Goal: Information Seeking & Learning: Understand process/instructions

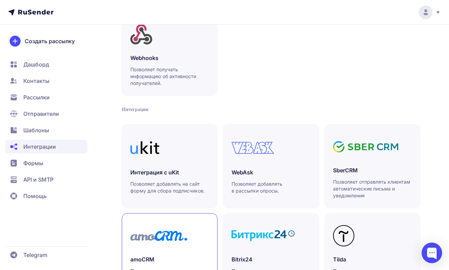
scroll to position [24, 0]
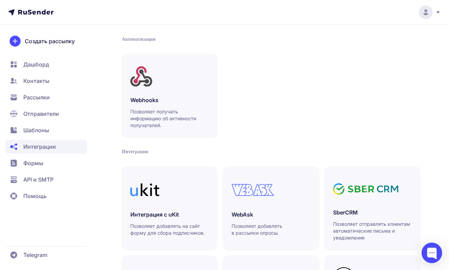
click at [49, 61] on span "Дашборд" at bounding box center [46, 65] width 82 height 14
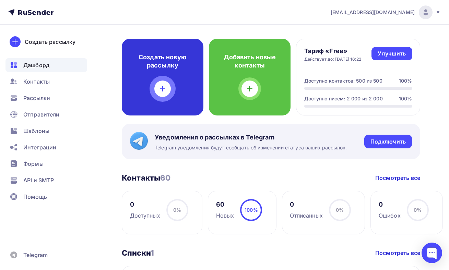
scroll to position [354, 0]
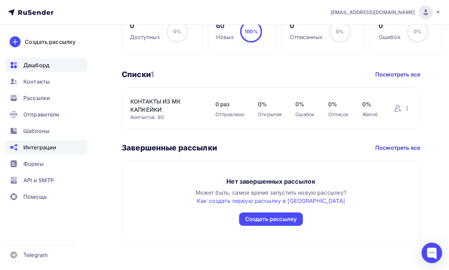
click at [48, 145] on span "Интеграции" at bounding box center [39, 147] width 33 height 8
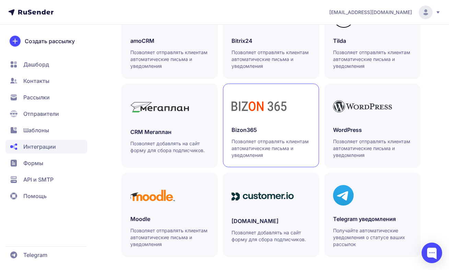
scroll to position [291, 0]
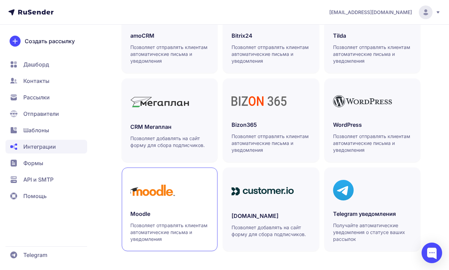
click at [195, 211] on h3 "Moodle" at bounding box center [169, 214] width 79 height 8
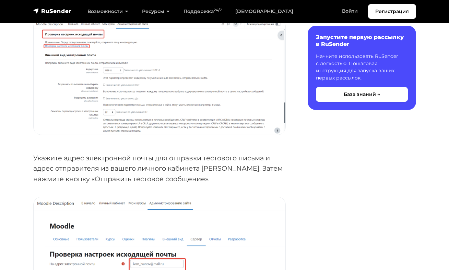
scroll to position [917, 0]
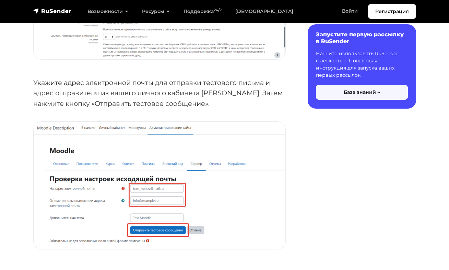
click at [357, 92] on button "База знаний →" at bounding box center [362, 92] width 92 height 15
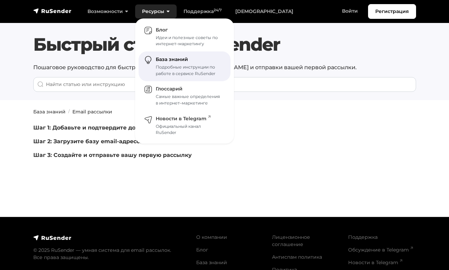
click at [157, 63] on link "База знаний Подробные инструкции по работе в сервисе RuSender" at bounding box center [185, 66] width 92 height 30
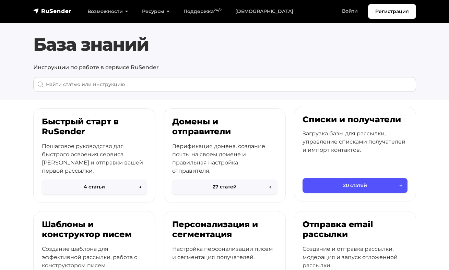
click at [358, 186] on button "20 статей →" at bounding box center [355, 185] width 105 height 15
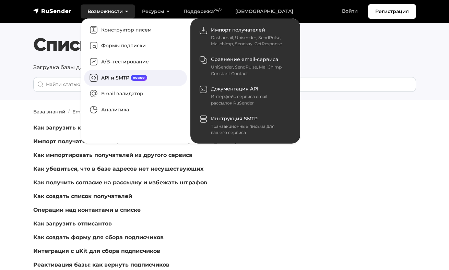
click at [126, 77] on link "API и SMTP новое" at bounding box center [135, 78] width 103 height 16
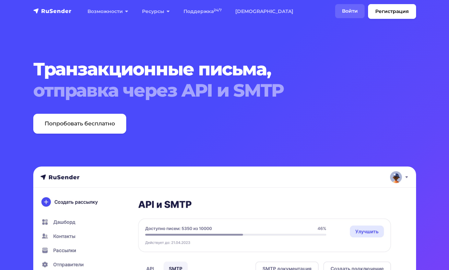
click at [357, 7] on link "Войти" at bounding box center [350, 11] width 30 height 14
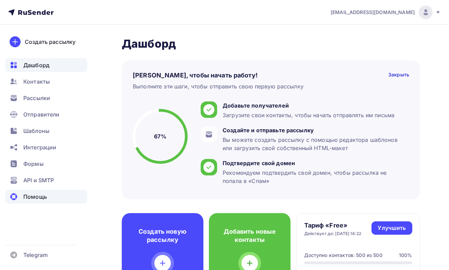
click at [40, 199] on span "Помощь" at bounding box center [35, 197] width 24 height 8
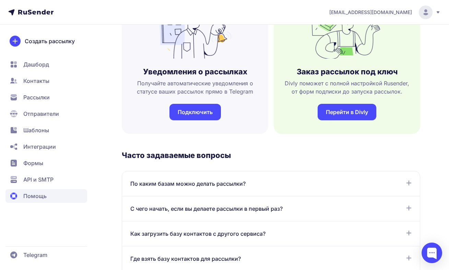
scroll to position [234, 0]
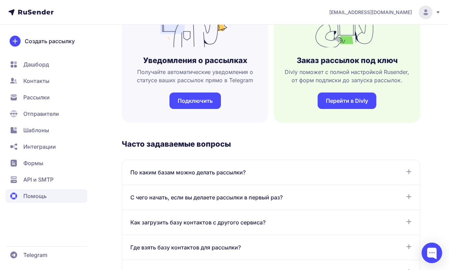
click at [216, 190] on div "С чего начать, если вы делаете рассылки в первый раз? Для отправки первой рассы…" at bounding box center [271, 197] width 298 height 25
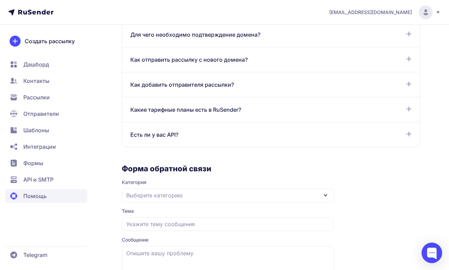
scroll to position [612, 0]
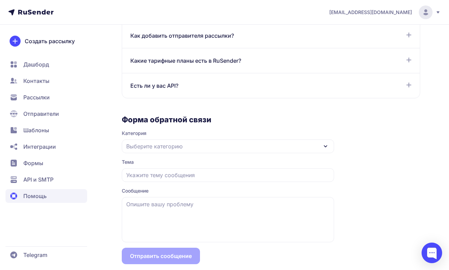
click at [198, 144] on div "Выберите категорию" at bounding box center [228, 147] width 212 height 14
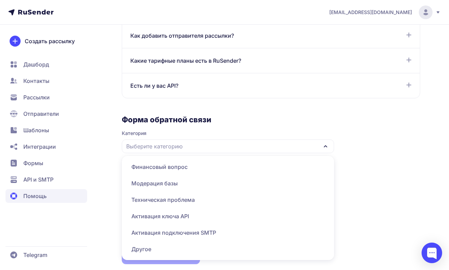
scroll to position [623, 0]
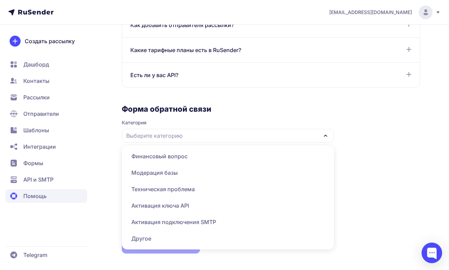
click at [151, 240] on span "Другое" at bounding box center [228, 239] width 204 height 16
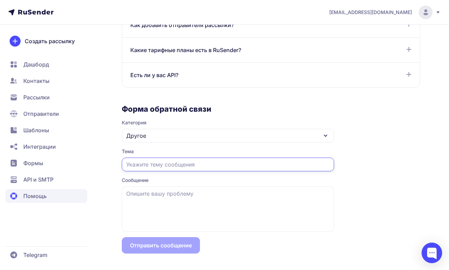
click at [162, 165] on input "text" at bounding box center [228, 165] width 212 height 14
type input "Вопрос по автоматической рассылке после заявке на сайте"
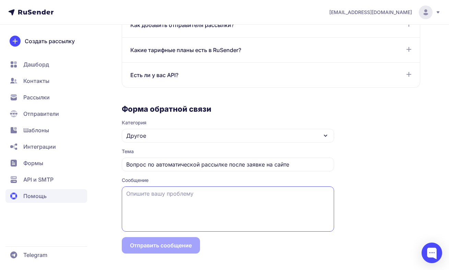
click at [132, 212] on textarea at bounding box center [228, 209] width 212 height 45
type textarea "Л"
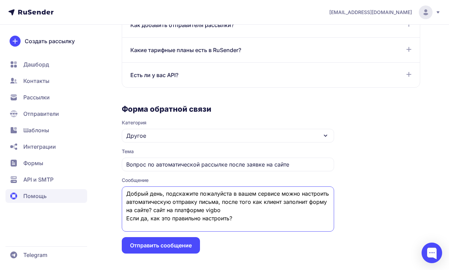
type textarea "Добрый день, подскажите пожалуйста в вашем сервисе можно настроить автоматическ…"
click at [168, 248] on button "Отправить сообщение" at bounding box center [161, 245] width 78 height 16
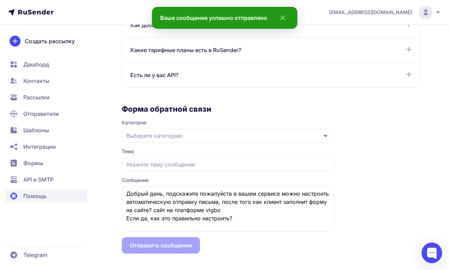
scroll to position [497, 0]
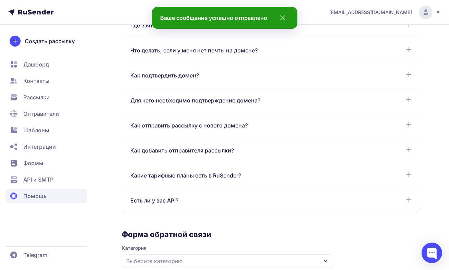
click at [385, 11] on span "cakelabr@gmail.com" at bounding box center [370, 12] width 83 height 7
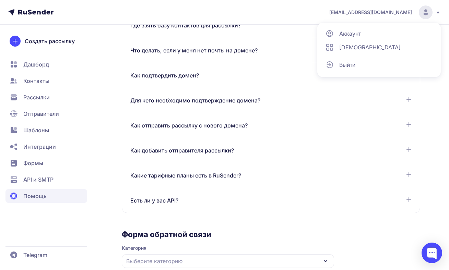
click at [80, 22] on header "cakelabr@gmail.com Аккаунт Тарифы Выйти" at bounding box center [224, 12] width 449 height 25
click at [37, 97] on span "Рассылки" at bounding box center [36, 97] width 26 height 8
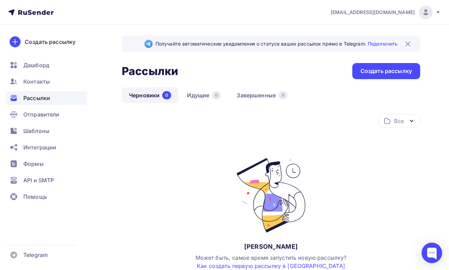
scroll to position [42, 0]
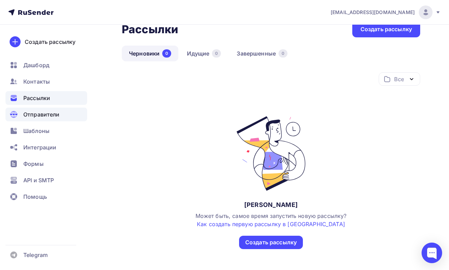
click at [40, 119] on div "Отправители" at bounding box center [46, 115] width 82 height 14
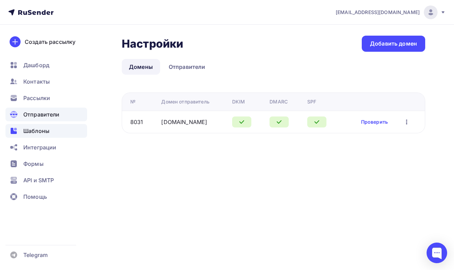
click at [41, 129] on span "Шаблоны" at bounding box center [36, 131] width 26 height 8
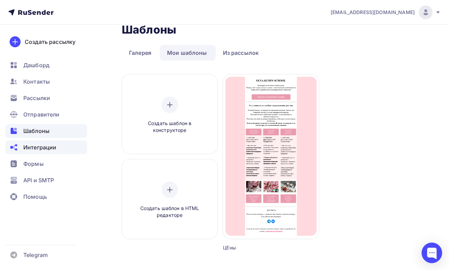
scroll to position [57, 0]
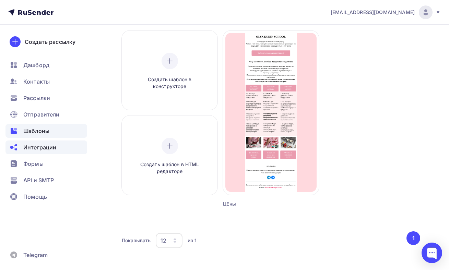
click at [49, 150] on span "Интеграции" at bounding box center [39, 147] width 33 height 8
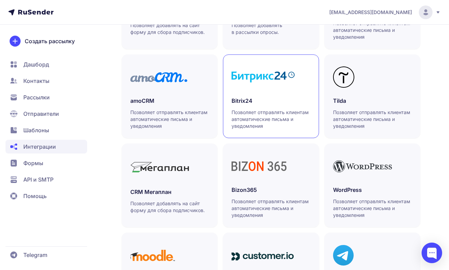
scroll to position [208, 0]
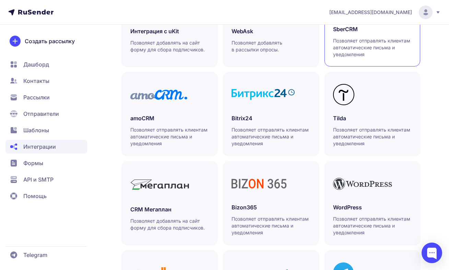
click at [405, 39] on p "Позволяет отправлять клиентам автоматические письма и уведомления" at bounding box center [372, 47] width 79 height 21
click at [172, 116] on h3 "amoCRM" at bounding box center [169, 118] width 79 height 8
click at [433, 14] on div "cakelabr@gmail.com" at bounding box center [384, 12] width 111 height 14
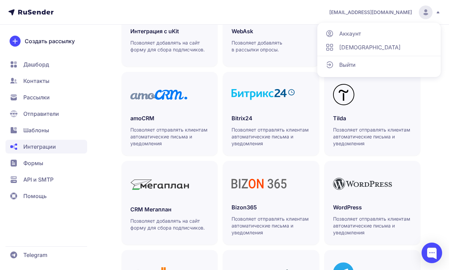
click at [349, 34] on span "Аккаунт" at bounding box center [350, 34] width 22 height 8
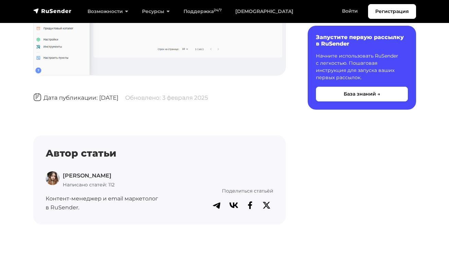
scroll to position [2126, 0]
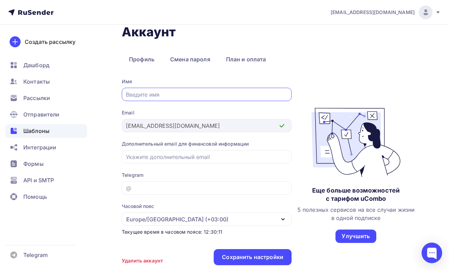
scroll to position [62, 0]
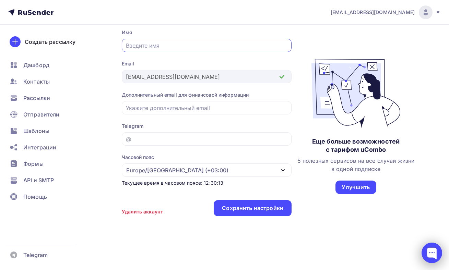
click at [423, 256] on div at bounding box center [432, 253] width 21 height 21
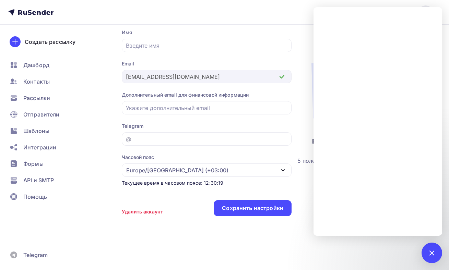
click at [295, 20] on nav "cakelabr@gmail.com Аккаунт Тарифы Выйти Создать рассылку Дашборд Контакты Рассы…" at bounding box center [224, 12] width 449 height 25
click at [310, 22] on nav "cakelabr@gmail.com Аккаунт Тарифы Выйти Создать рассылку Дашборд Контакты Рассы…" at bounding box center [224, 12] width 449 height 25
click at [339, 245] on div "Аккаунт Профиль Смена пароля План и оплата Профиль Смена пароля План и оплата И…" at bounding box center [224, 117] width 449 height 306
click at [43, 12] on icon at bounding box center [44, 12] width 4 height 5
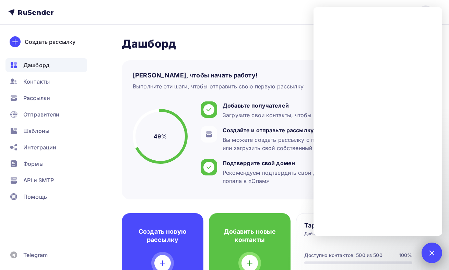
click at [435, 255] on div at bounding box center [431, 252] width 9 height 9
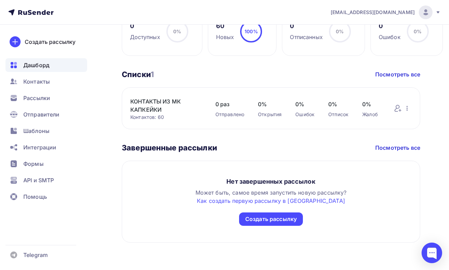
scroll to position [354, 0]
click at [270, 220] on div "Создать рассылку" at bounding box center [270, 219] width 51 height 8
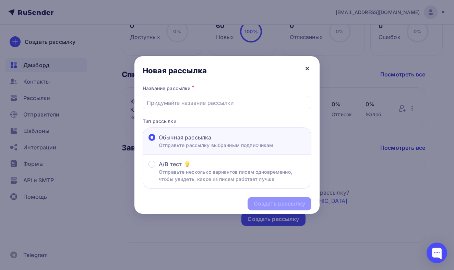
click at [307, 69] on icon at bounding box center [307, 68] width 3 height 3
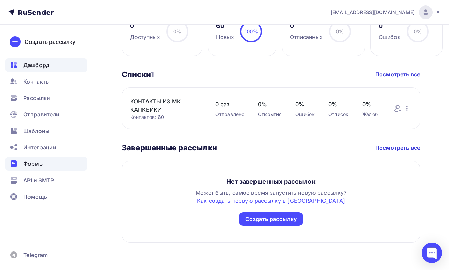
click at [33, 163] on span "Формы" at bounding box center [33, 164] width 20 height 8
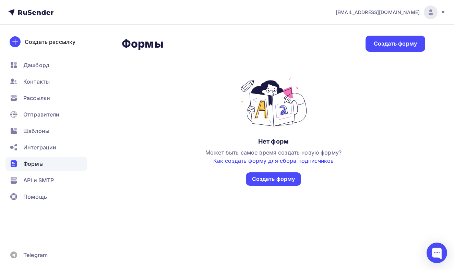
click at [275, 162] on link "Как создать форму для сбора подписчиков" at bounding box center [273, 160] width 120 height 7
click at [44, 178] on span "API и SMTP" at bounding box center [38, 180] width 31 height 8
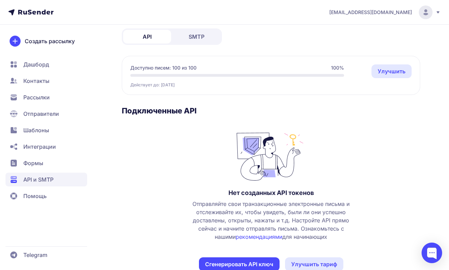
scroll to position [54, 0]
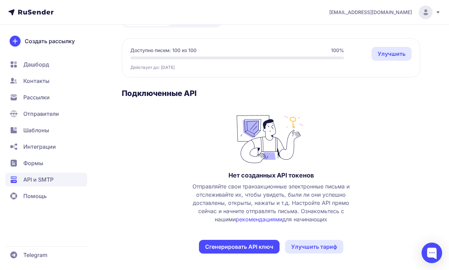
click at [60, 192] on span "Помощь" at bounding box center [46, 196] width 82 height 14
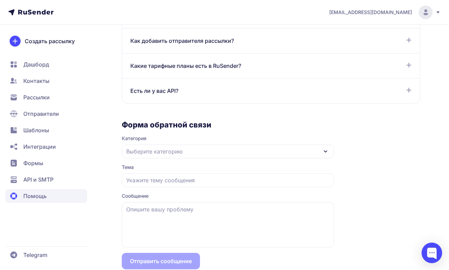
scroll to position [582, 0]
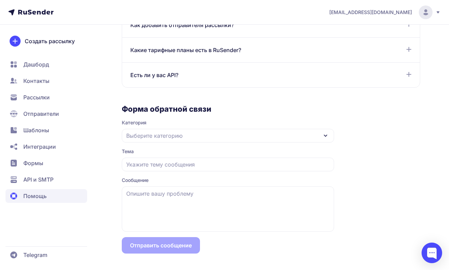
click at [26, 95] on span "Рассылки" at bounding box center [36, 97] width 26 height 8
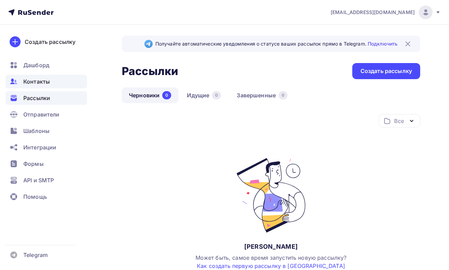
click at [52, 83] on div "Контакты" at bounding box center [46, 82] width 82 height 14
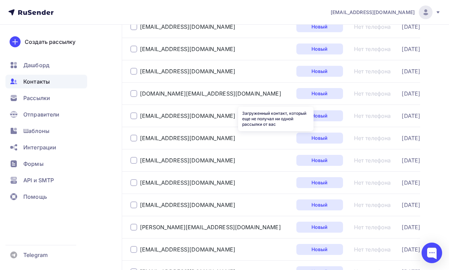
scroll to position [945, 0]
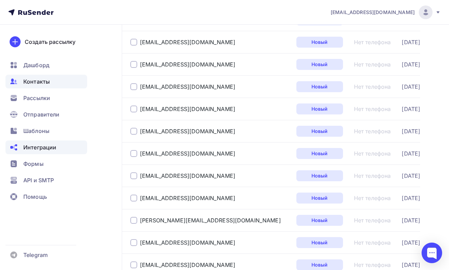
click at [49, 146] on span "Интеграции" at bounding box center [39, 147] width 33 height 8
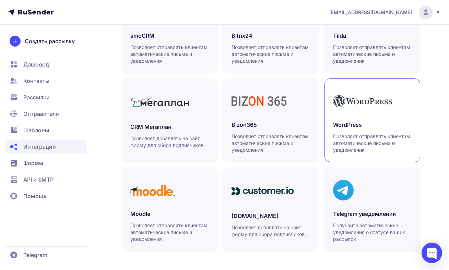
scroll to position [275, 0]
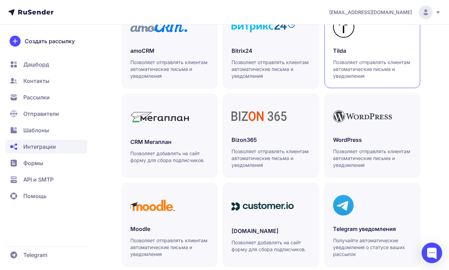
click at [377, 53] on h3 "Tilda" at bounding box center [372, 51] width 79 height 8
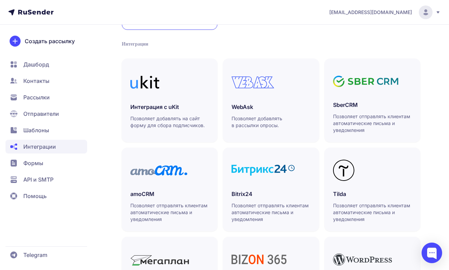
scroll to position [0, 0]
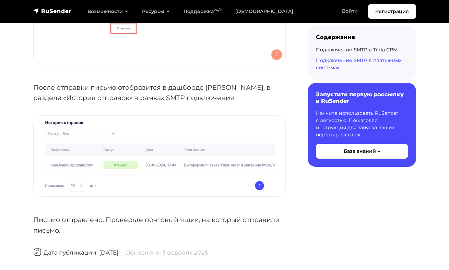
scroll to position [3482, 0]
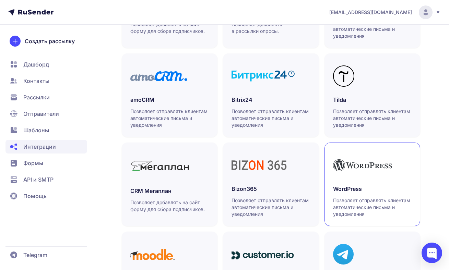
scroll to position [163, 0]
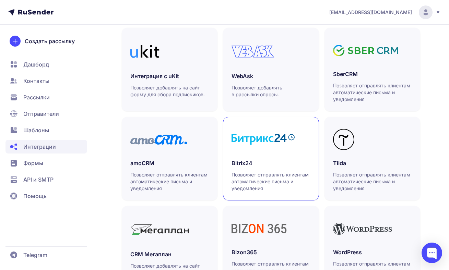
click at [279, 160] on h3 "Bitrix24" at bounding box center [271, 163] width 79 height 8
click at [167, 138] on icon at bounding box center [158, 140] width 57 height 10
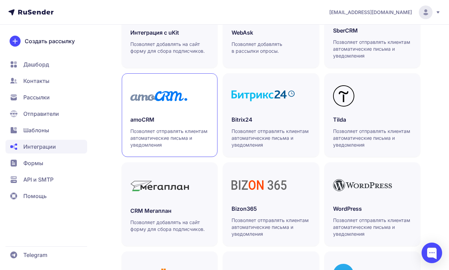
scroll to position [291, 0]
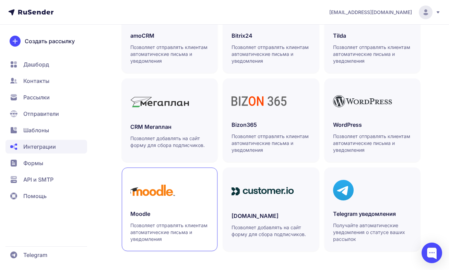
click at [208, 189] on div at bounding box center [169, 190] width 79 height 28
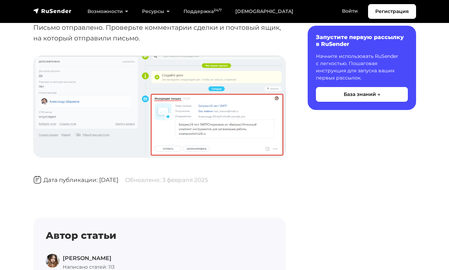
scroll to position [1425, 0]
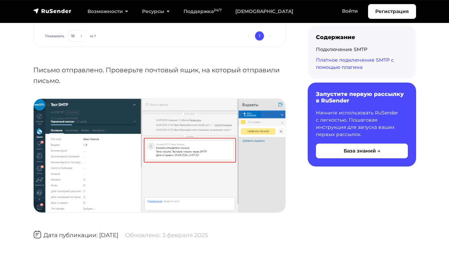
scroll to position [3679, 0]
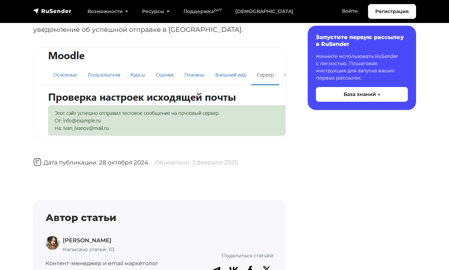
scroll to position [1463, 0]
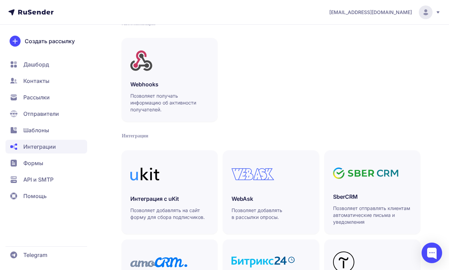
scroll to position [162, 0]
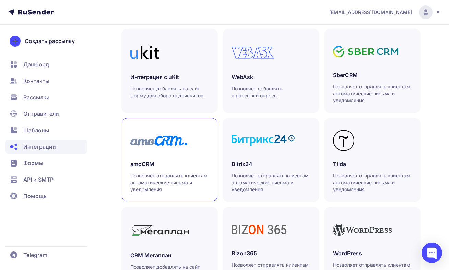
click at [181, 151] on div at bounding box center [169, 141] width 79 height 28
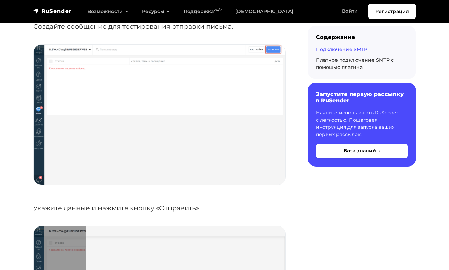
scroll to position [1641, 0]
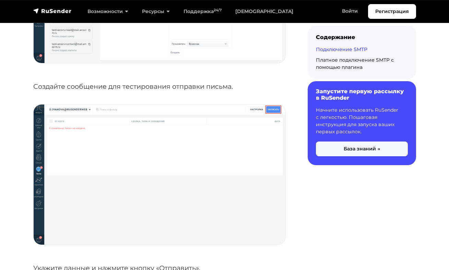
click at [357, 151] on button "База знаний →" at bounding box center [362, 149] width 92 height 15
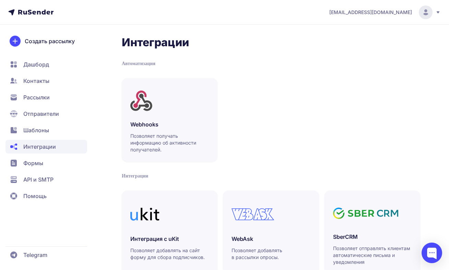
scroll to position [162, 0]
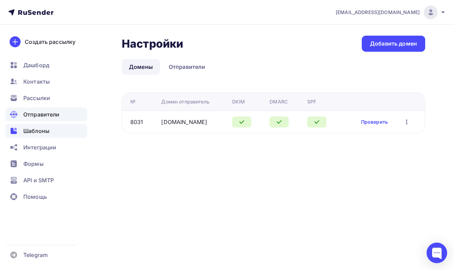
click at [45, 132] on span "Шаблоны" at bounding box center [36, 131] width 26 height 8
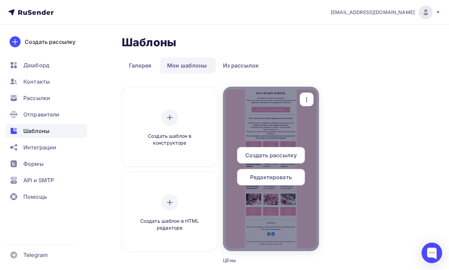
click at [283, 182] on div "Редактировать" at bounding box center [271, 177] width 68 height 16
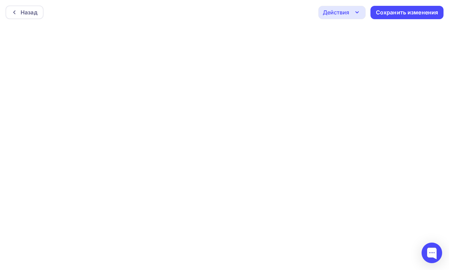
scroll to position [2, 0]
click at [339, 8] on div "Действия" at bounding box center [336, 11] width 26 height 8
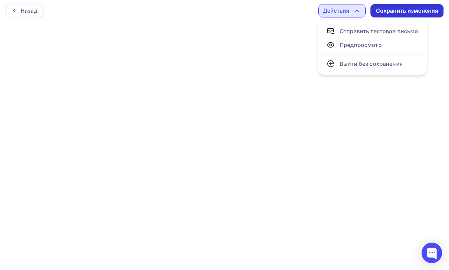
click at [386, 10] on div "Сохранить изменения" at bounding box center [407, 11] width 62 height 8
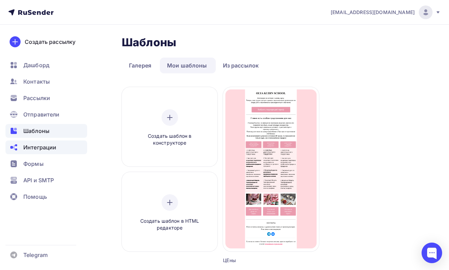
click at [51, 151] on span "Интеграции" at bounding box center [39, 147] width 33 height 8
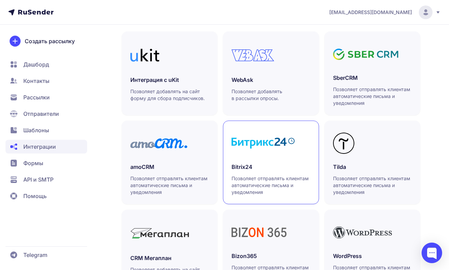
scroll to position [228, 0]
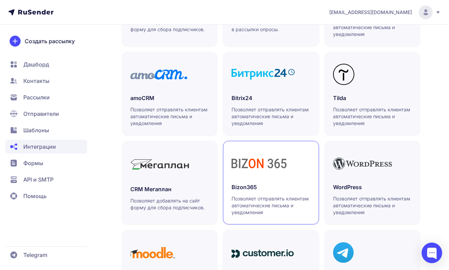
click at [305, 166] on div at bounding box center [271, 164] width 79 height 28
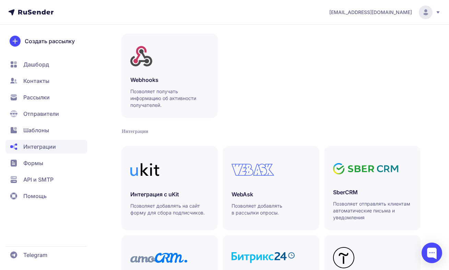
scroll to position [269, 0]
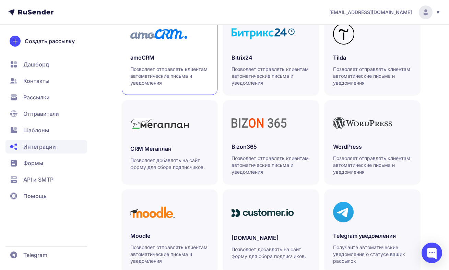
click at [199, 48] on link "amoCRM Позволяет отправлять клиентам автоматические письма и уведомления" at bounding box center [170, 53] width 96 height 84
click at [47, 182] on span "API и SMTP" at bounding box center [38, 180] width 30 height 8
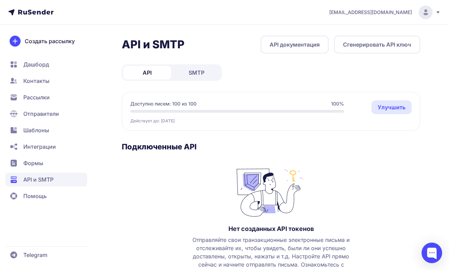
click at [202, 74] on span "SMTP" at bounding box center [197, 73] width 16 height 8
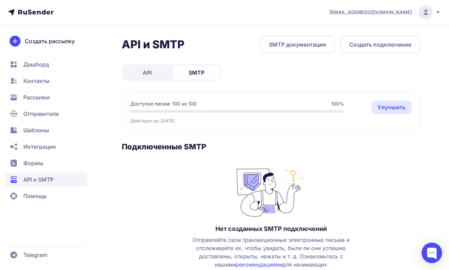
scroll to position [45, 0]
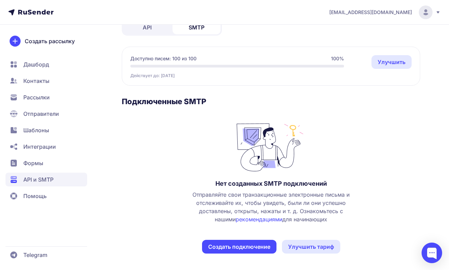
click at [230, 247] on button "Создать подключение" at bounding box center [239, 247] width 74 height 14
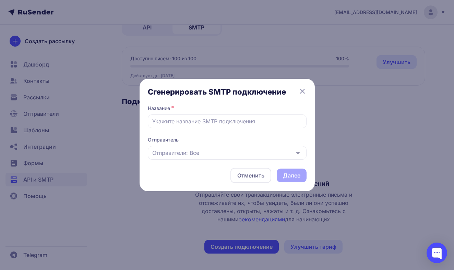
click at [252, 152] on div "Отправители: Все" at bounding box center [227, 153] width 159 height 14
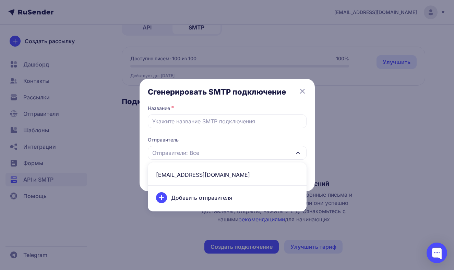
click at [216, 168] on span "info@olyakudin.ru" at bounding box center [227, 175] width 151 height 16
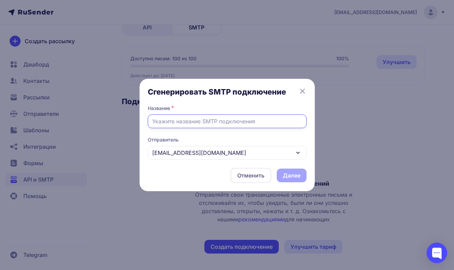
click at [195, 120] on input "text" at bounding box center [227, 122] width 159 height 14
type input "срм"
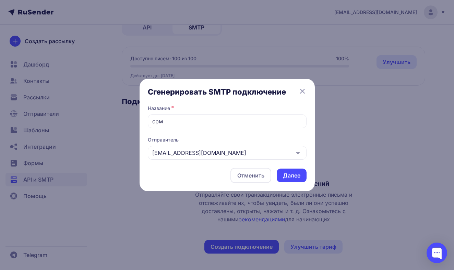
click at [288, 176] on button "Далее" at bounding box center [292, 176] width 30 height 14
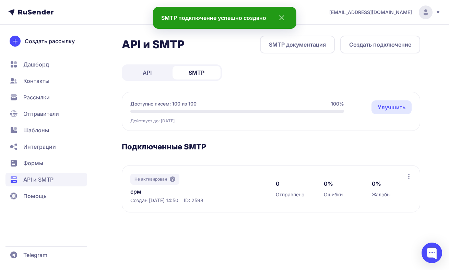
click at [192, 188] on link "срм" at bounding box center [196, 192] width 132 height 8
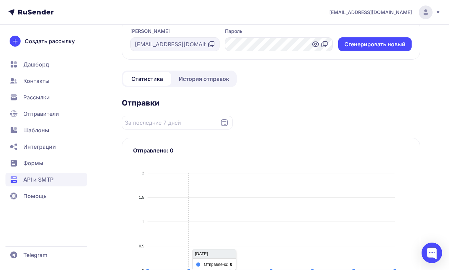
scroll to position [119, 0]
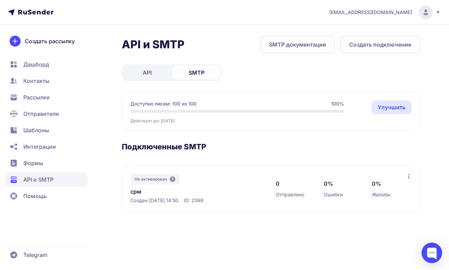
scroll to position [39, 0]
click at [77, 168] on span "Формы" at bounding box center [46, 163] width 82 height 14
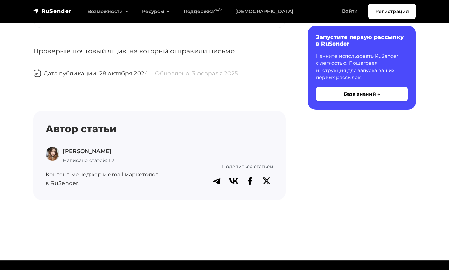
scroll to position [1214, 0]
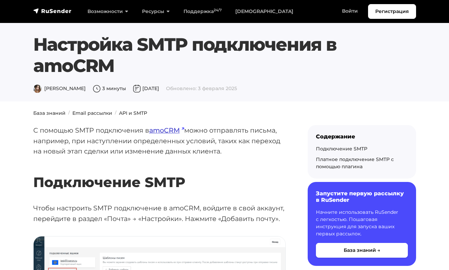
click at [160, 131] on link "amoCRM" at bounding box center [166, 130] width 35 height 8
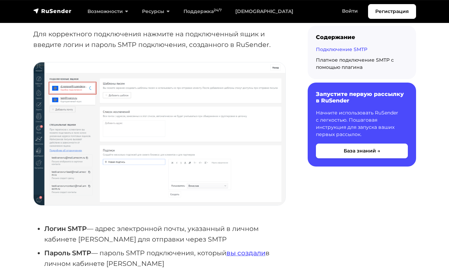
scroll to position [1272, 0]
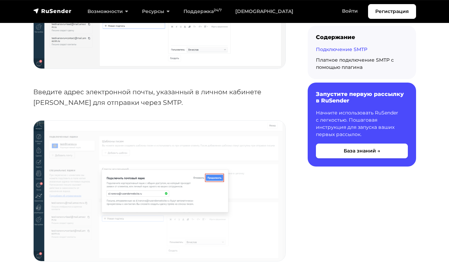
scroll to position [312, 0]
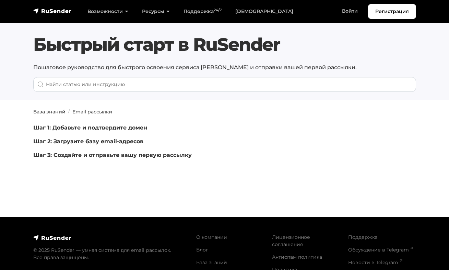
scroll to position [36, 0]
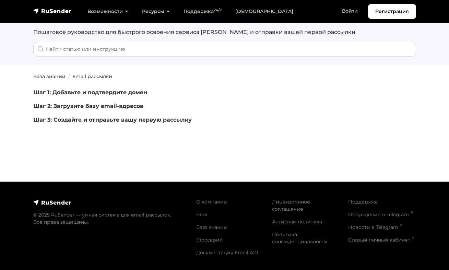
click at [140, 116] on p "Шаг 3: Создайте и отправьте вашу первую рассылку" at bounding box center [159, 120] width 252 height 8
click at [140, 118] on link "Шаг 3: Создайте и отправьте вашу первую рассылку" at bounding box center [112, 120] width 158 height 7
click at [140, 120] on link "Шаг 3: Создайте и отправьте вашу первую рассылку" at bounding box center [112, 120] width 158 height 7
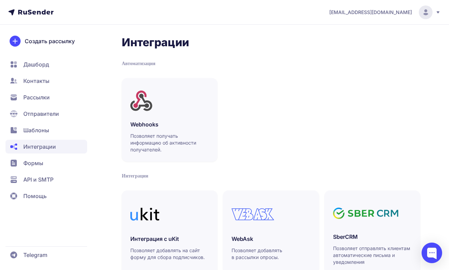
scroll to position [291, 0]
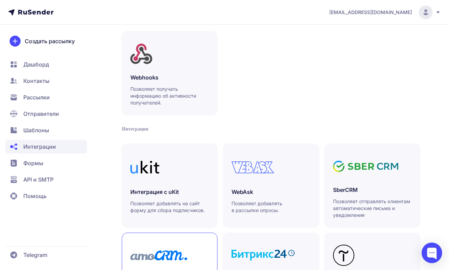
scroll to position [172, 0]
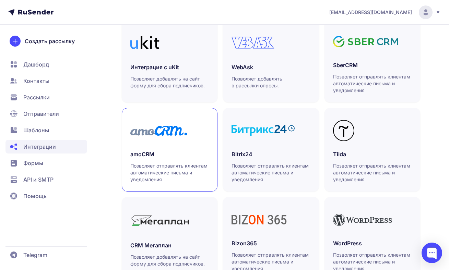
click at [171, 160] on div "amoCRM Позволяет отправлять клиентам автоматические письма и уведомления" at bounding box center [169, 166] width 79 height 33
click at [41, 181] on span "API и SMTP" at bounding box center [38, 180] width 30 height 8
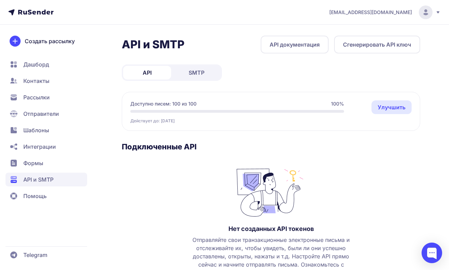
click at [210, 77] on link "SMTP" at bounding box center [197, 73] width 48 height 14
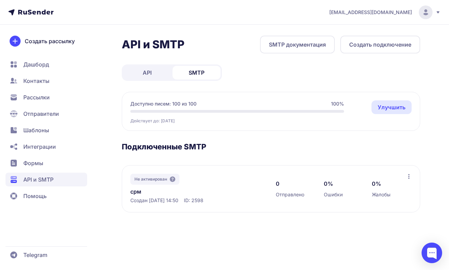
click at [411, 173] on div "Не активирован срм Создан 04.09.2025, 14:50 ID: 2598 0 Отправлено 0% Ошибки 0% …" at bounding box center [271, 188] width 298 height 47
click at [409, 177] on icon at bounding box center [408, 176] width 1 height 5
click at [365, 206] on span "Удалить" at bounding box center [370, 205] width 22 height 8
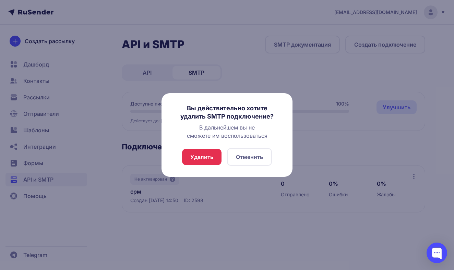
click at [252, 158] on button "Отменить" at bounding box center [249, 157] width 45 height 18
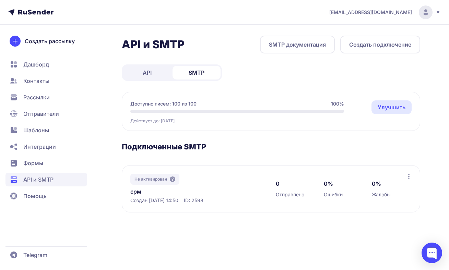
click at [201, 183] on div "Не активирован срм Создан 04.09.2025, 14:50 ID: 2598" at bounding box center [196, 189] width 132 height 30
click at [407, 176] on icon at bounding box center [408, 176] width 5 height 5
click at [373, 193] on span "Переименовать" at bounding box center [381, 192] width 44 height 8
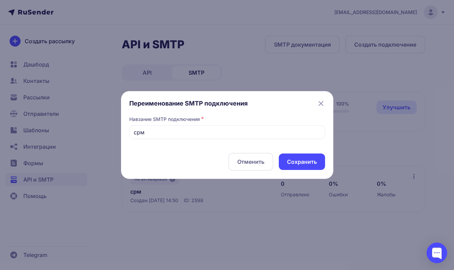
click at [317, 103] on icon at bounding box center [321, 103] width 8 height 8
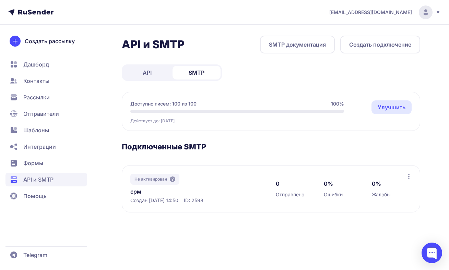
click at [407, 177] on icon at bounding box center [408, 176] width 5 height 5
click at [378, 208] on span "Удалить" at bounding box center [370, 205] width 22 height 8
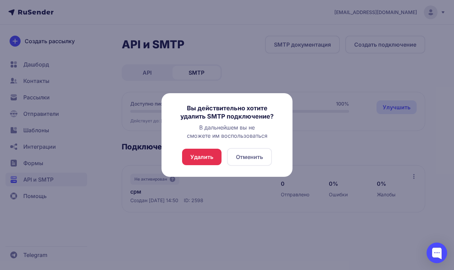
click at [204, 152] on button "Удалить" at bounding box center [201, 157] width 39 height 16
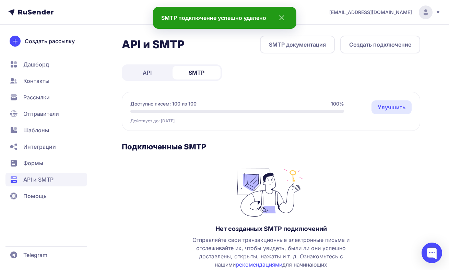
click at [385, 46] on button "Создать подключение" at bounding box center [380, 45] width 80 height 18
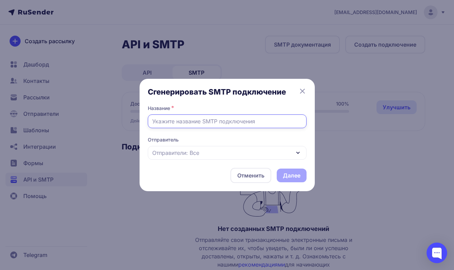
click at [162, 122] on input "text" at bounding box center [227, 122] width 159 height 14
type input "c"
type input "amo"
click at [169, 151] on span "Отправители: Все" at bounding box center [175, 153] width 47 height 8
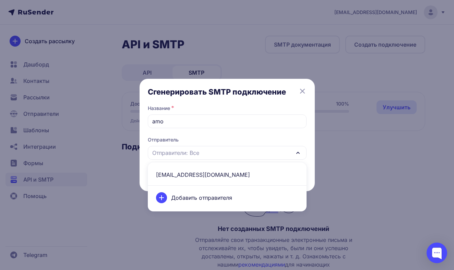
click at [172, 173] on span "info@olyakudin.ru" at bounding box center [227, 175] width 151 height 16
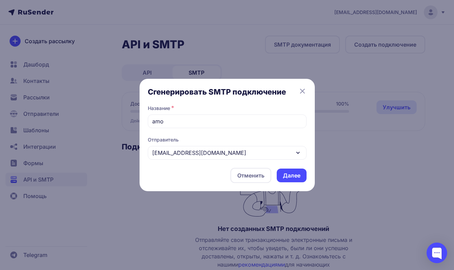
click at [290, 173] on button "Далее" at bounding box center [292, 176] width 30 height 14
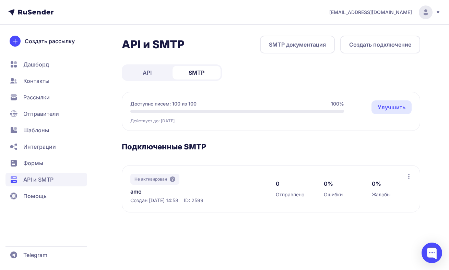
click at [48, 61] on span "Дашборд" at bounding box center [36, 64] width 26 height 8
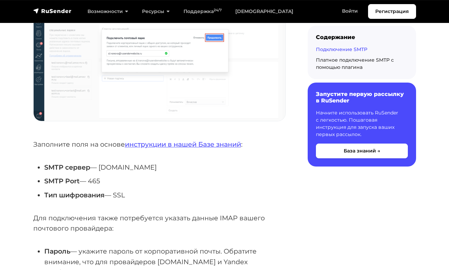
scroll to position [452, 0]
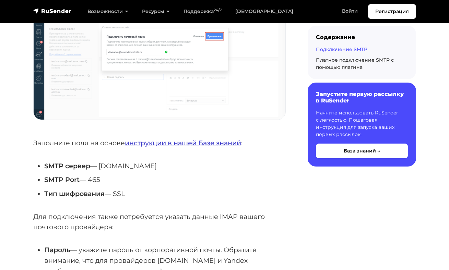
click at [182, 141] on link "инструкции в нашей Базе знаний" at bounding box center [183, 143] width 116 height 8
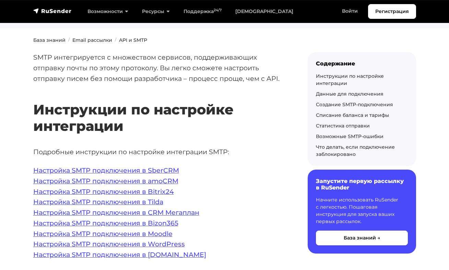
scroll to position [110, 0]
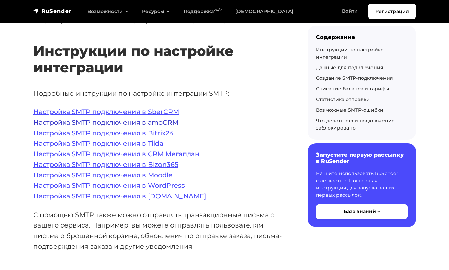
click at [163, 122] on link "Настройка SMTP подключения в amoCRM" at bounding box center [105, 122] width 145 height 8
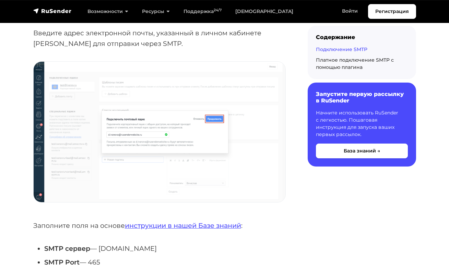
scroll to position [415, 0]
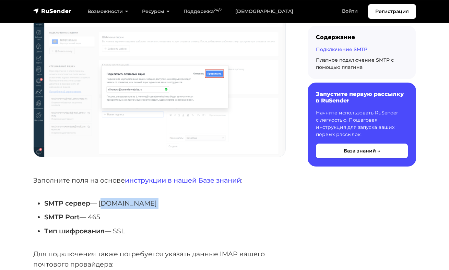
drag, startPoint x: 102, startPoint y: 202, endPoint x: 157, endPoint y: 207, distance: 55.4
click at [157, 207] on ul "SMTP сервер — smtp.rusender.ru SMTP Port — 465 Тип шифрования — SSL" at bounding box center [159, 217] width 252 height 38
click at [157, 204] on li "SMTP сервер — smtp.rusender.ru" at bounding box center [165, 203] width 242 height 11
drag, startPoint x: 156, startPoint y: 201, endPoint x: 99, endPoint y: 200, distance: 57.6
click at [99, 200] on li "SMTP сервер — smtp.rusender.ru" at bounding box center [165, 203] width 242 height 11
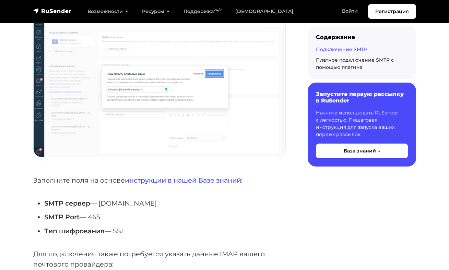
click at [99, 200] on li "SMTP сервер — smtp.rusender.ru" at bounding box center [165, 203] width 242 height 11
drag, startPoint x: 101, startPoint y: 201, endPoint x: 156, endPoint y: 203, distance: 55.6
click at [156, 203] on li "SMTP сервер — smtp.rusender.ru" at bounding box center [165, 203] width 242 height 11
copy li "smtp.rusender.ru"
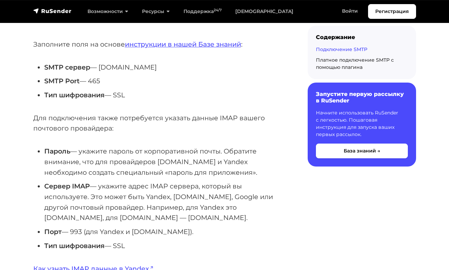
scroll to position [563, 0]
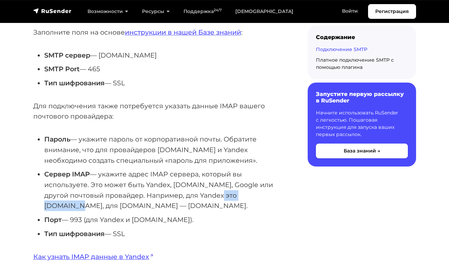
drag, startPoint x: 213, startPoint y: 190, endPoint x: 263, endPoint y: 190, distance: 49.7
click at [263, 190] on li "Сервер IMAP — укажите адрес IMAP сервера, который вы используете. Это может быт…" at bounding box center [165, 190] width 242 height 42
copy li "imap.yandex.ru"
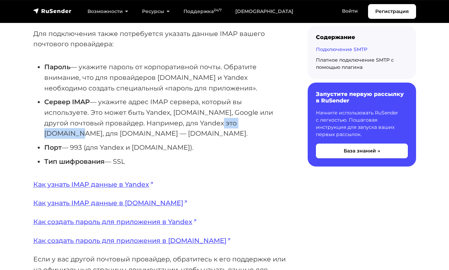
scroll to position [684, 0]
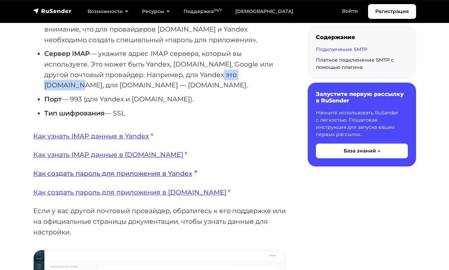
click at [118, 169] on link "Как создать пароль для приложения в Yandex" at bounding box center [115, 173] width 164 height 8
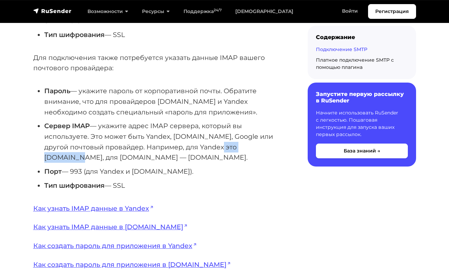
scroll to position [626, 0]
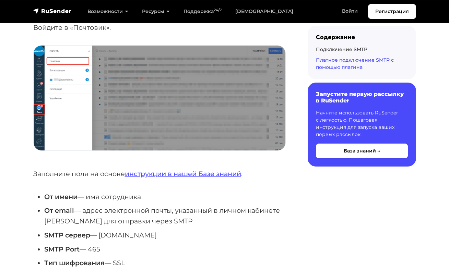
scroll to position [2684, 0]
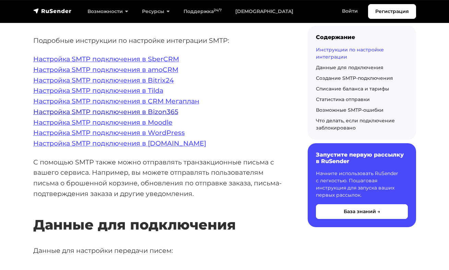
scroll to position [93, 0]
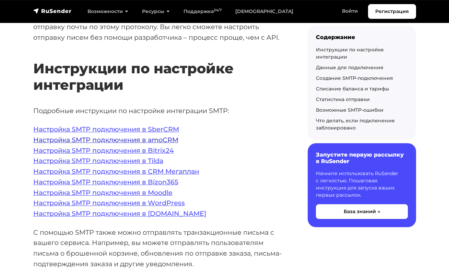
click at [168, 141] on link "Настройка SMTP подключения в amoCRM" at bounding box center [105, 140] width 145 height 8
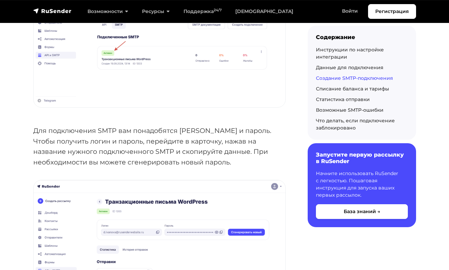
scroll to position [1132, 0]
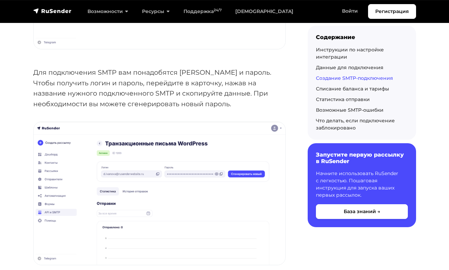
click at [88, 81] on p "Для подключения SMTP вам понадобятся логин и пароль. Чтобы получить логин и пар…" at bounding box center [159, 88] width 252 height 42
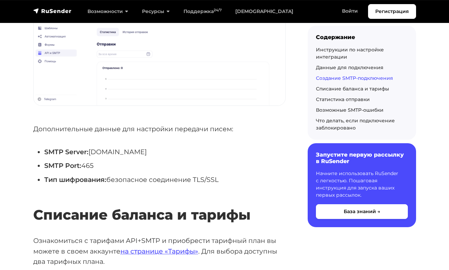
scroll to position [1312, 0]
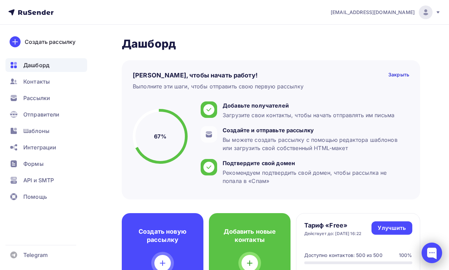
click at [435, 253] on div at bounding box center [432, 253] width 21 height 21
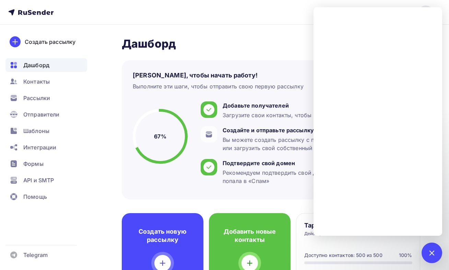
click at [285, 41] on h2 "Дашборд" at bounding box center [271, 44] width 298 height 14
click at [245, 48] on h2 "Дашборд" at bounding box center [271, 44] width 298 height 14
click at [289, 40] on h2 "Дашборд" at bounding box center [271, 44] width 298 height 14
click at [41, 149] on span "Интеграции" at bounding box center [39, 147] width 33 height 8
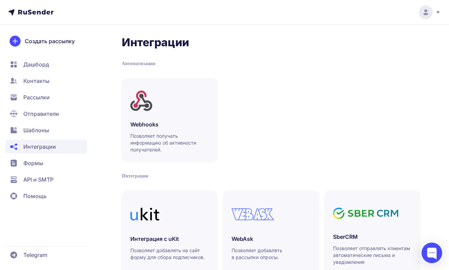
scroll to position [255, 0]
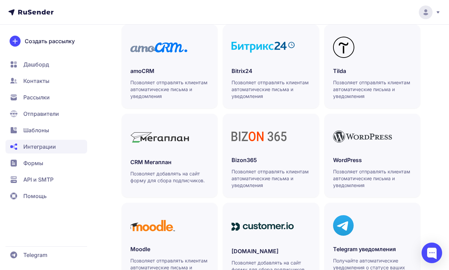
click at [40, 182] on span "API и SMTP" at bounding box center [38, 180] width 30 height 8
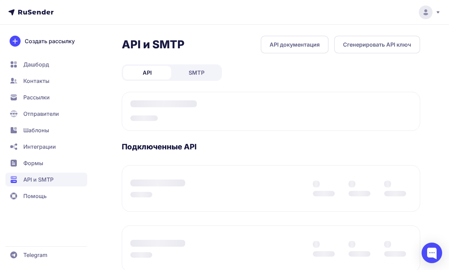
click at [206, 74] on link "SMTP" at bounding box center [197, 73] width 48 height 14
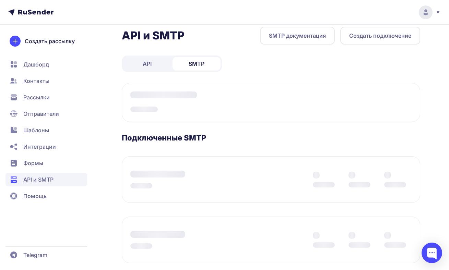
scroll to position [21, 0]
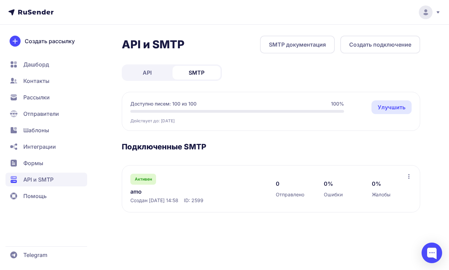
click at [197, 188] on link "amo" at bounding box center [196, 192] width 132 height 8
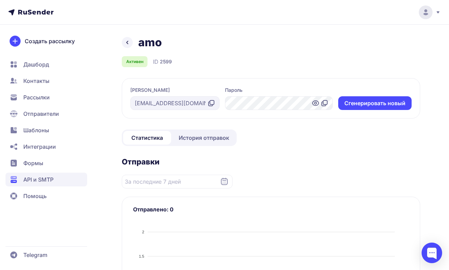
click at [215, 103] on icon at bounding box center [211, 103] width 8 height 8
click at [74, 50] on div "Создать рассылку" at bounding box center [46, 41] width 82 height 19
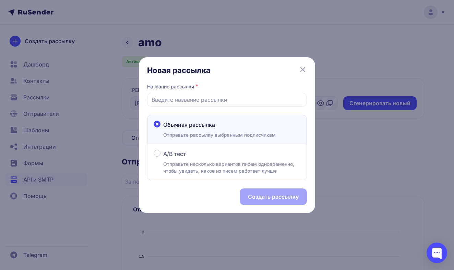
click at [308, 69] on div "Новая рассылка Название рассылки * Обычная рассылка Отправьте рассылку выбранны…" at bounding box center [227, 135] width 176 height 156
click at [304, 68] on icon at bounding box center [303, 70] width 4 height 4
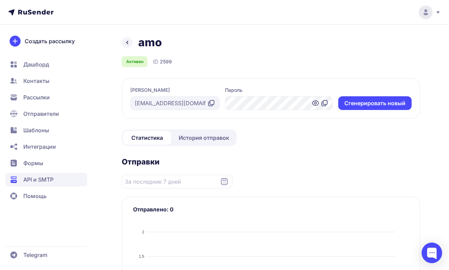
click at [48, 65] on span "Дашборд" at bounding box center [36, 64] width 26 height 8
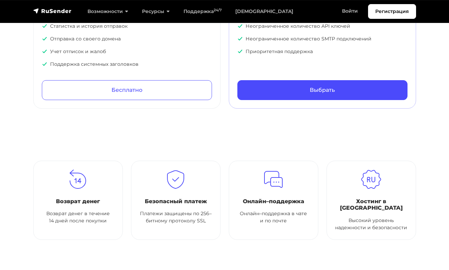
scroll to position [391, 0]
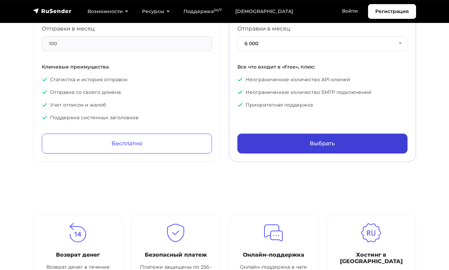
click at [322, 145] on link "Выбрать" at bounding box center [322, 144] width 170 height 20
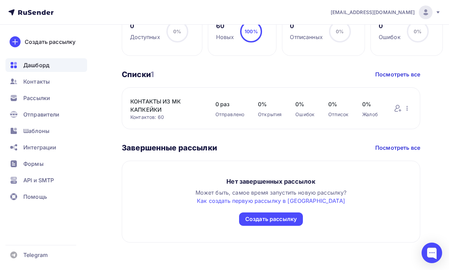
scroll to position [214, 0]
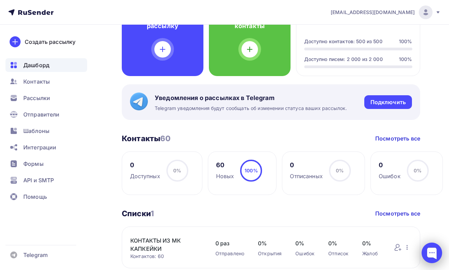
click at [434, 254] on div at bounding box center [432, 253] width 21 height 21
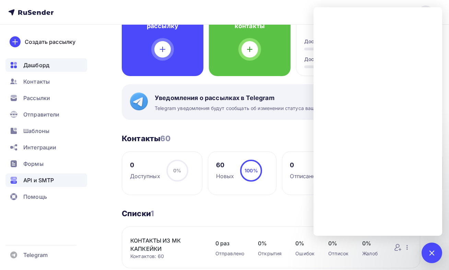
click at [56, 181] on div "API и SMTP" at bounding box center [46, 181] width 82 height 14
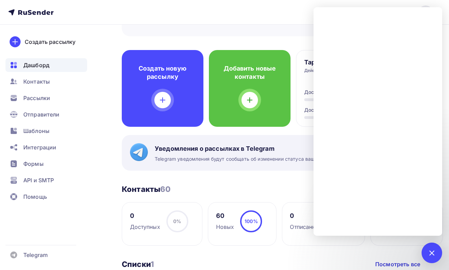
scroll to position [354, 0]
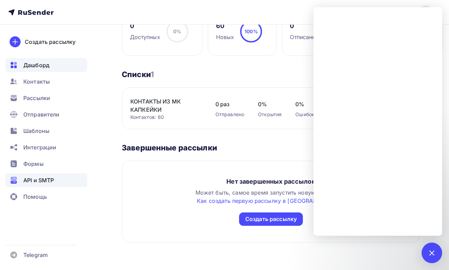
click at [36, 175] on div "API и SMTP" at bounding box center [46, 181] width 82 height 14
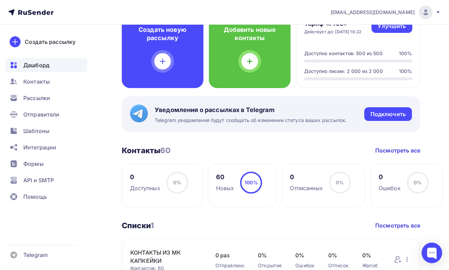
scroll to position [251, 0]
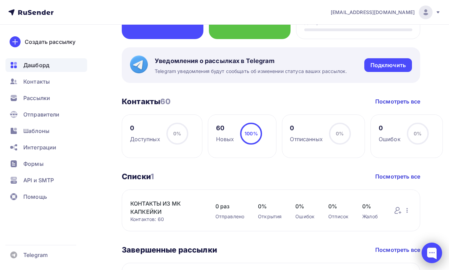
click at [429, 254] on div at bounding box center [432, 253] width 21 height 21
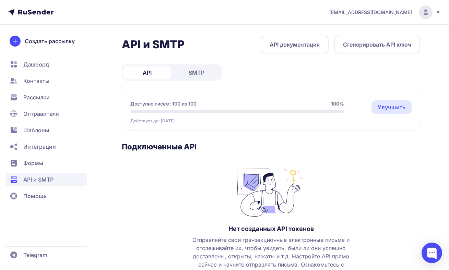
click at [198, 70] on span "SMTP" at bounding box center [197, 73] width 16 height 8
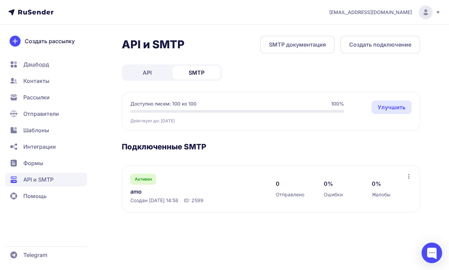
scroll to position [6, 0]
click at [230, 190] on link "amo" at bounding box center [196, 192] width 132 height 8
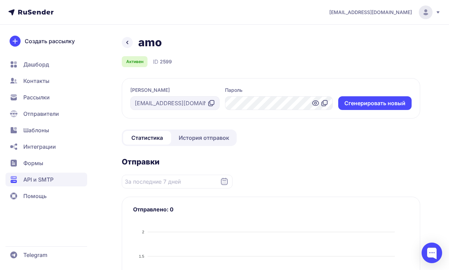
click at [215, 102] on icon at bounding box center [211, 103] width 8 height 8
click at [329, 104] on icon at bounding box center [324, 103] width 8 height 8
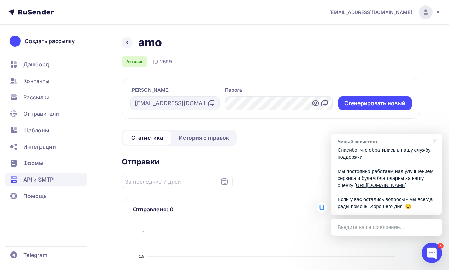
click at [40, 136] on span "Шаблоны" at bounding box center [46, 131] width 82 height 14
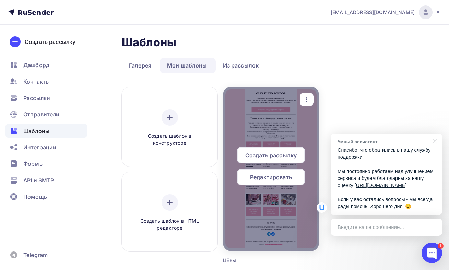
click at [277, 176] on span "Редактировать" at bounding box center [271, 177] width 42 height 8
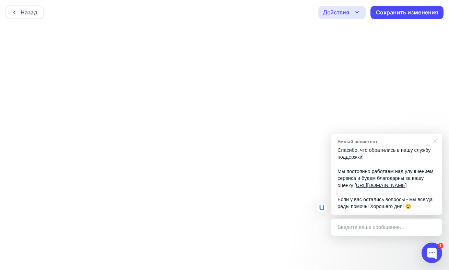
click at [436, 137] on div at bounding box center [433, 141] width 17 height 14
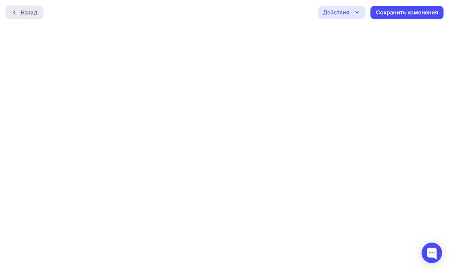
click at [29, 13] on div "Назад" at bounding box center [29, 12] width 17 height 8
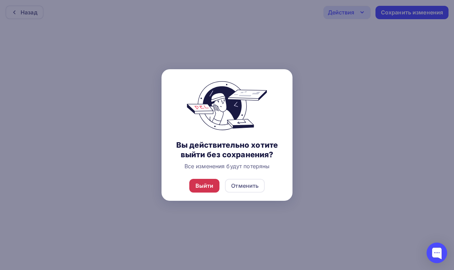
click at [209, 190] on div "Выйти" at bounding box center [205, 186] width 18 height 8
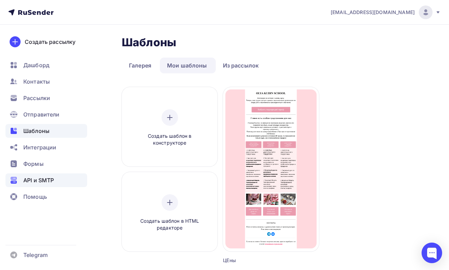
click at [44, 184] on span "API и SMTP" at bounding box center [38, 180] width 31 height 8
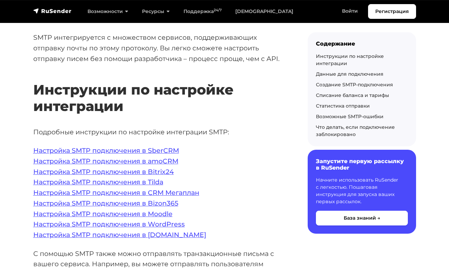
scroll to position [81, 0]
